Goal: Navigation & Orientation: Find specific page/section

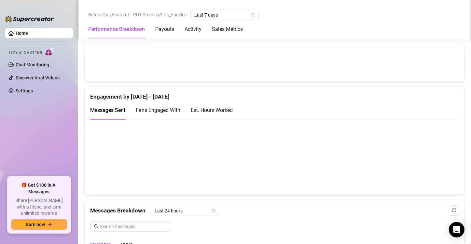
scroll to position [520, 0]
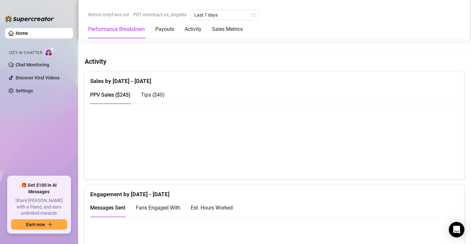
scroll to position [309, 0]
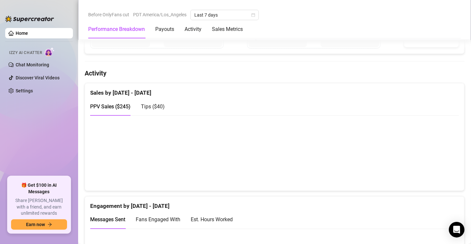
click at [204, 148] on canvas at bounding box center [271, 152] width 363 height 65
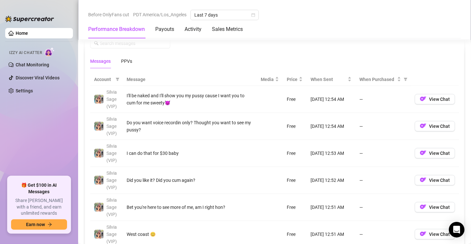
scroll to position [602, 0]
click at [40, 131] on ul "Home Izzy AI Chatter Chat Monitoring Discover Viral Videos Settings" at bounding box center [39, 99] width 68 height 148
